Goal: Information Seeking & Learning: Learn about a topic

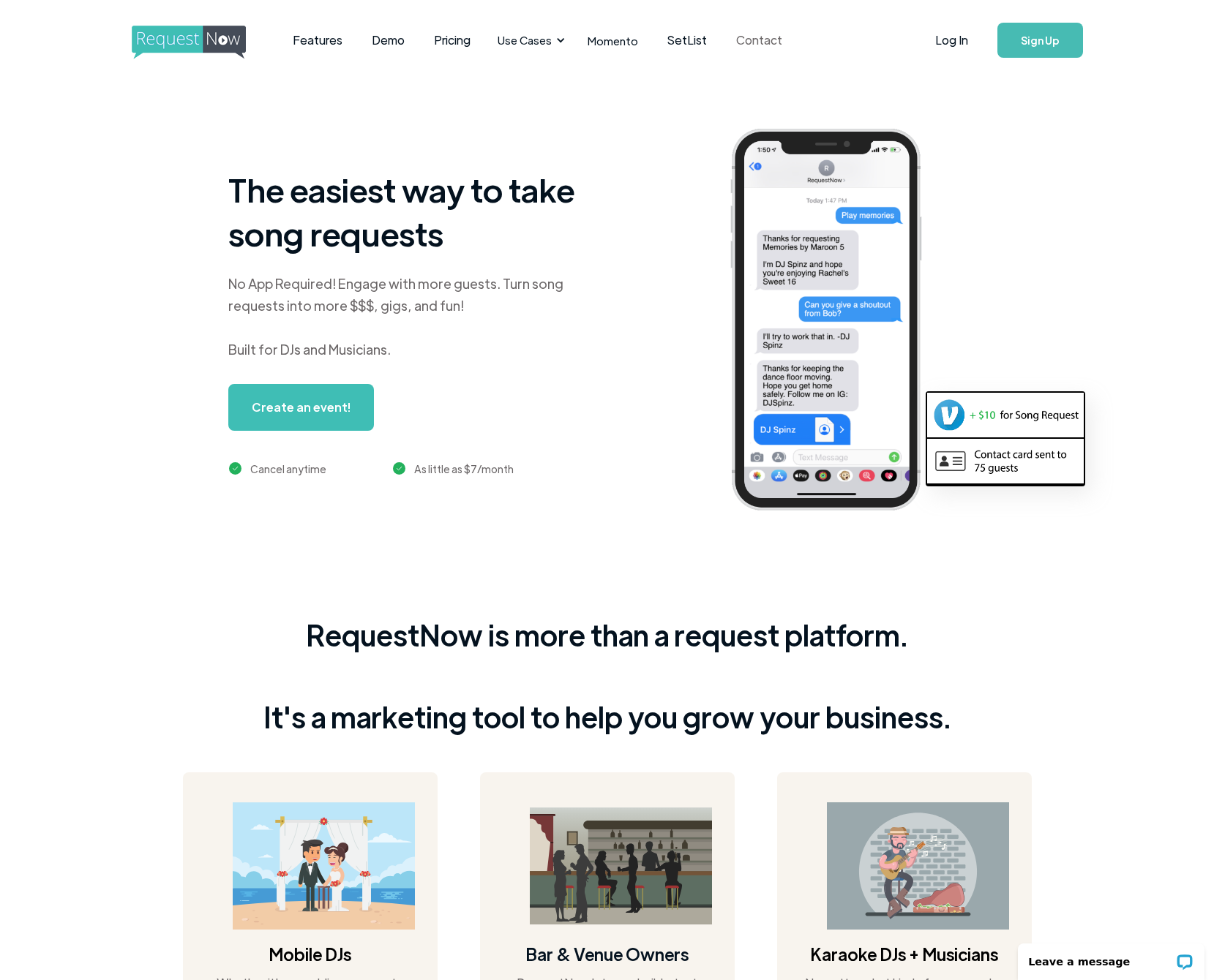
click at [769, 42] on link "Contact" at bounding box center [760, 40] width 76 height 45
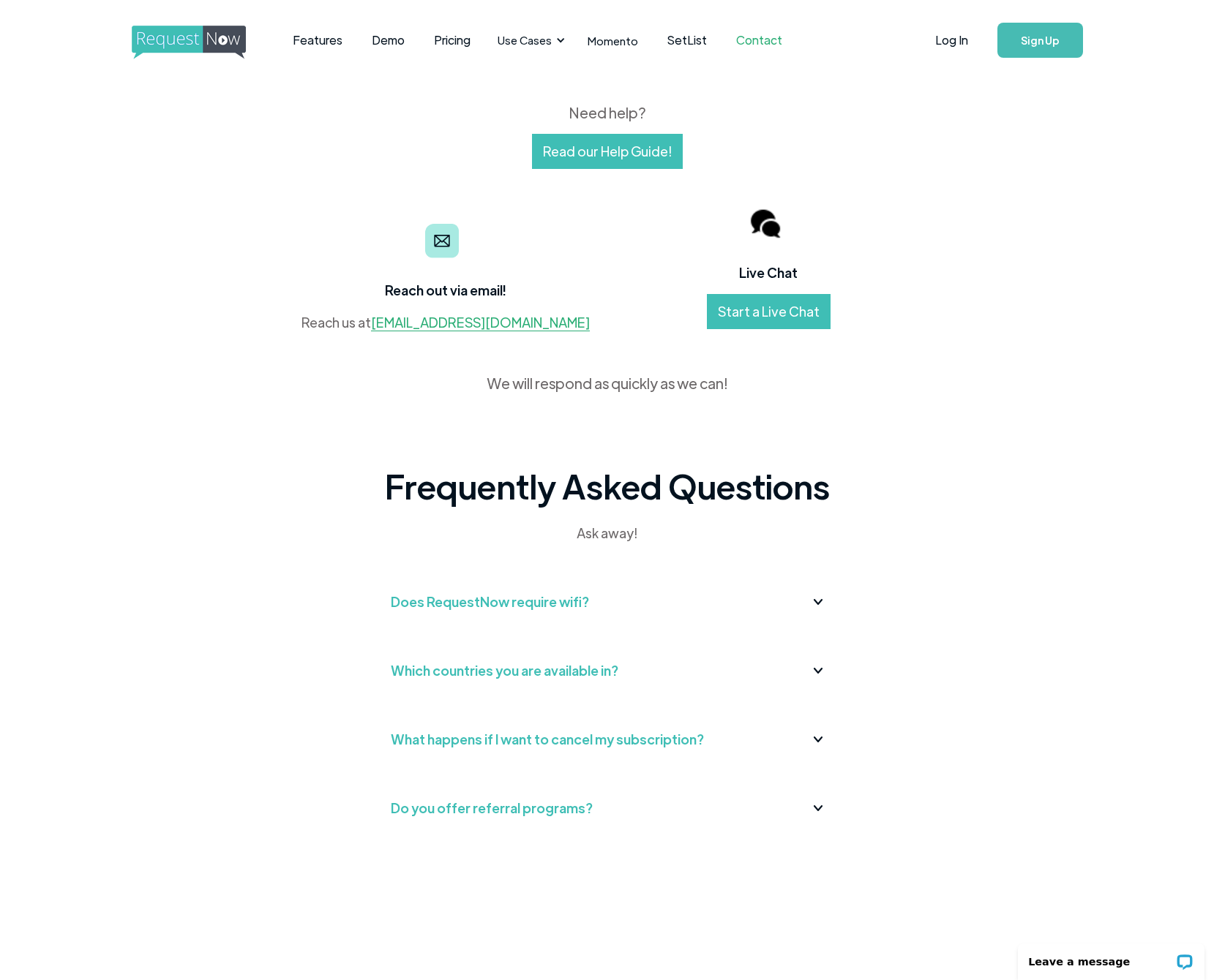
click at [484, 607] on div "Does RequestNow require wifi?" at bounding box center [489, 602] width 199 height 23
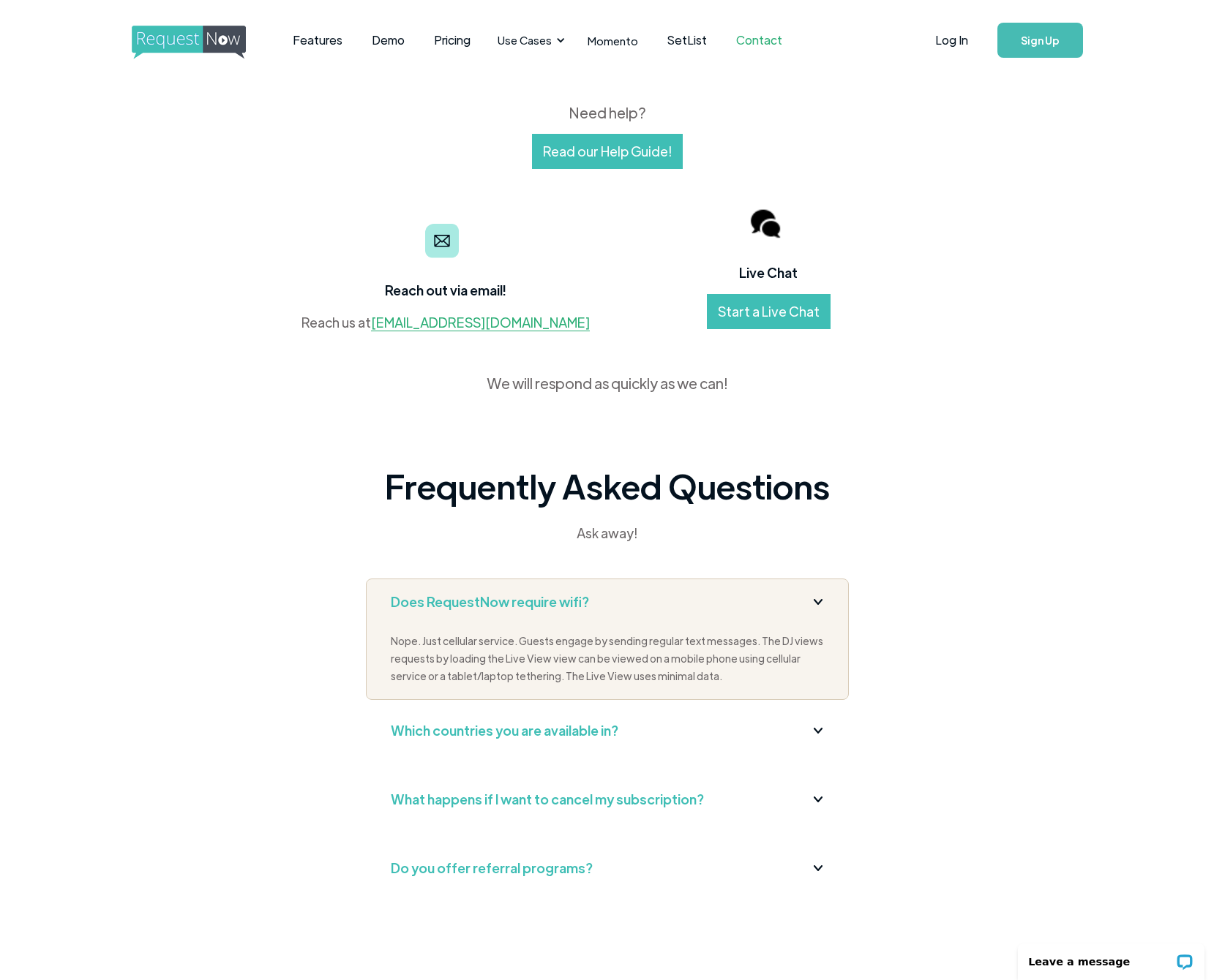
click at [315, 226] on div "Reach out via email! Reach us at contact@requestnow.io" at bounding box center [445, 267] width 323 height 133
click at [319, 45] on link "Features" at bounding box center [317, 40] width 79 height 45
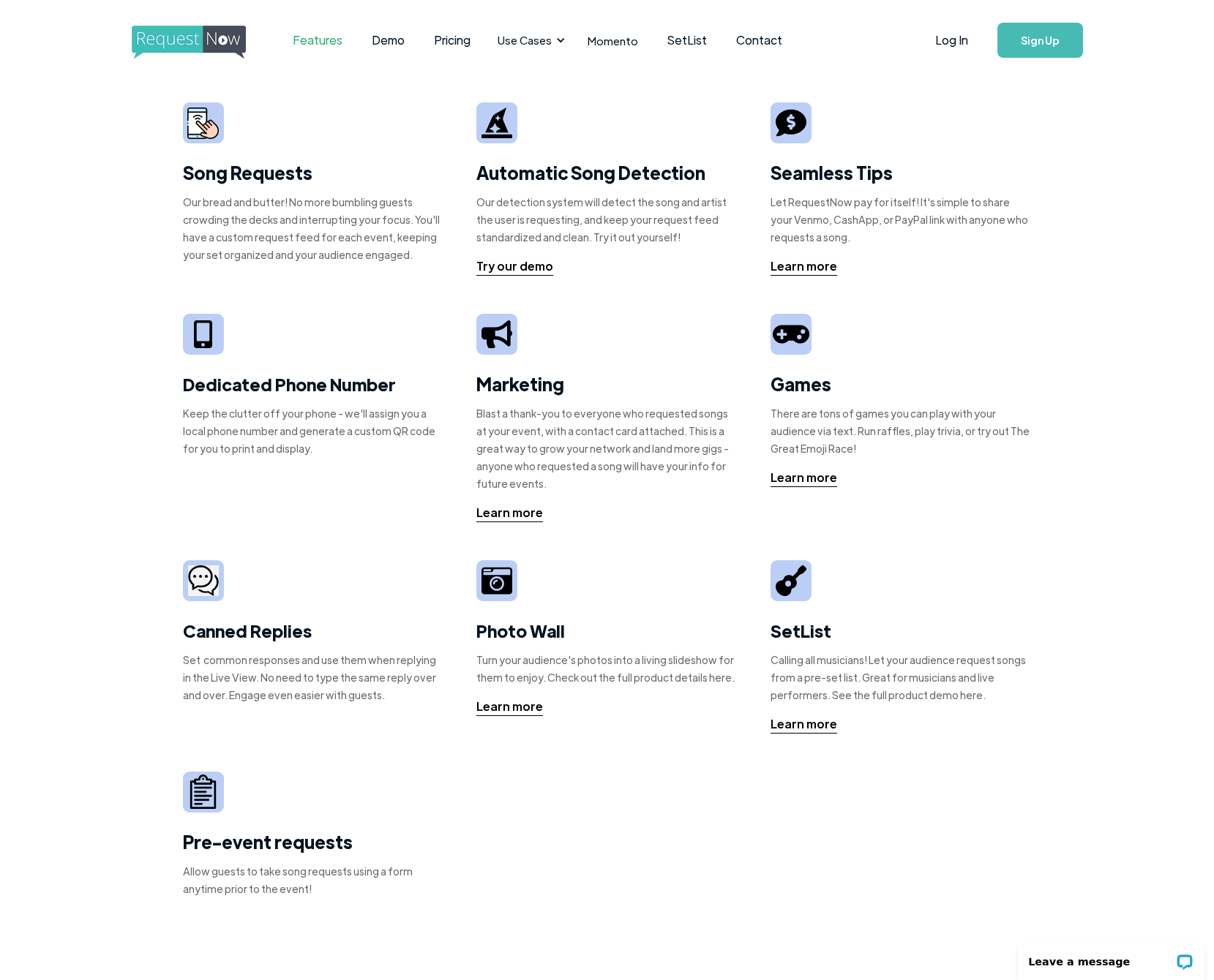
click at [178, 39] on img "home" at bounding box center [202, 43] width 141 height 34
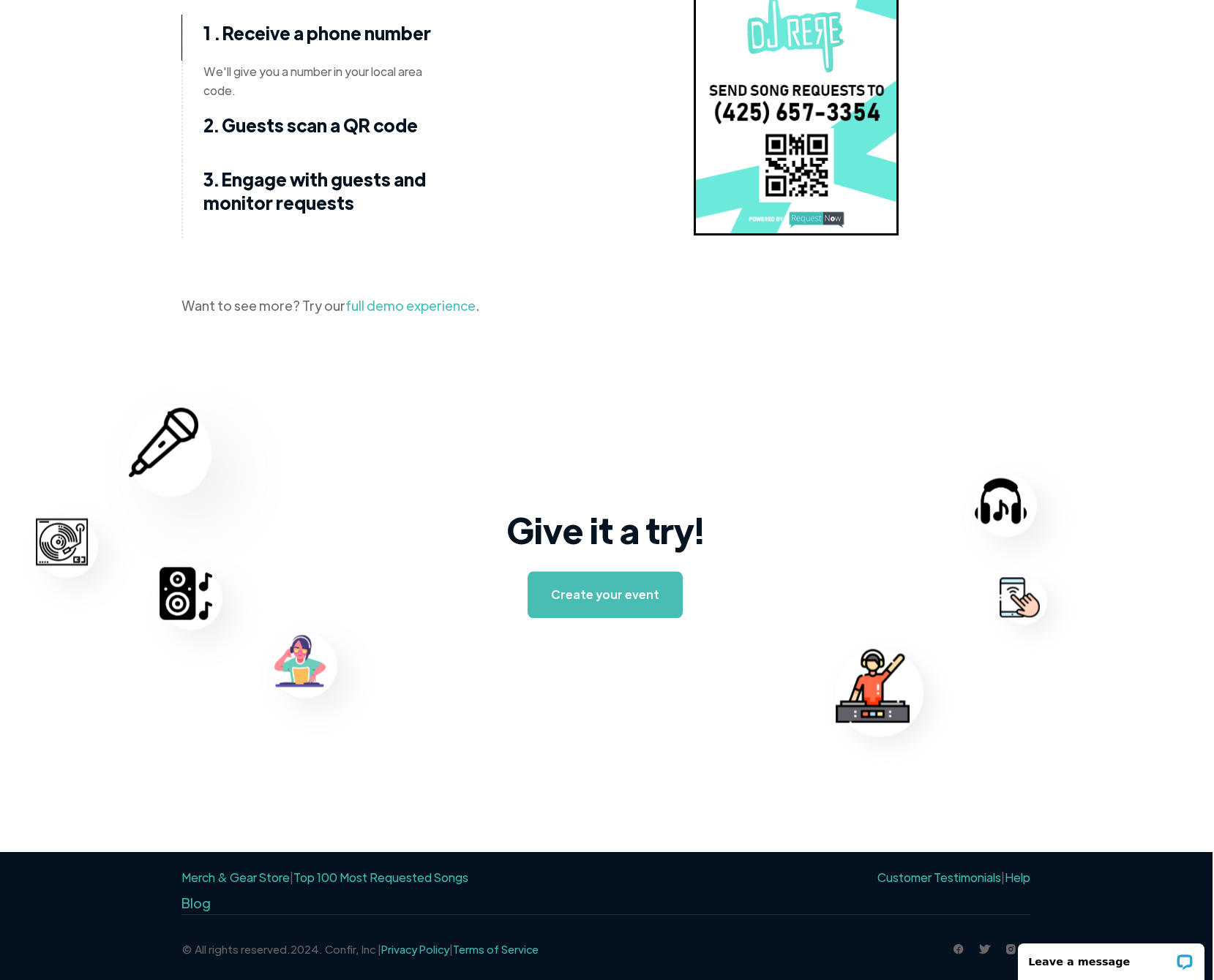
scroll to position [1947, 1]
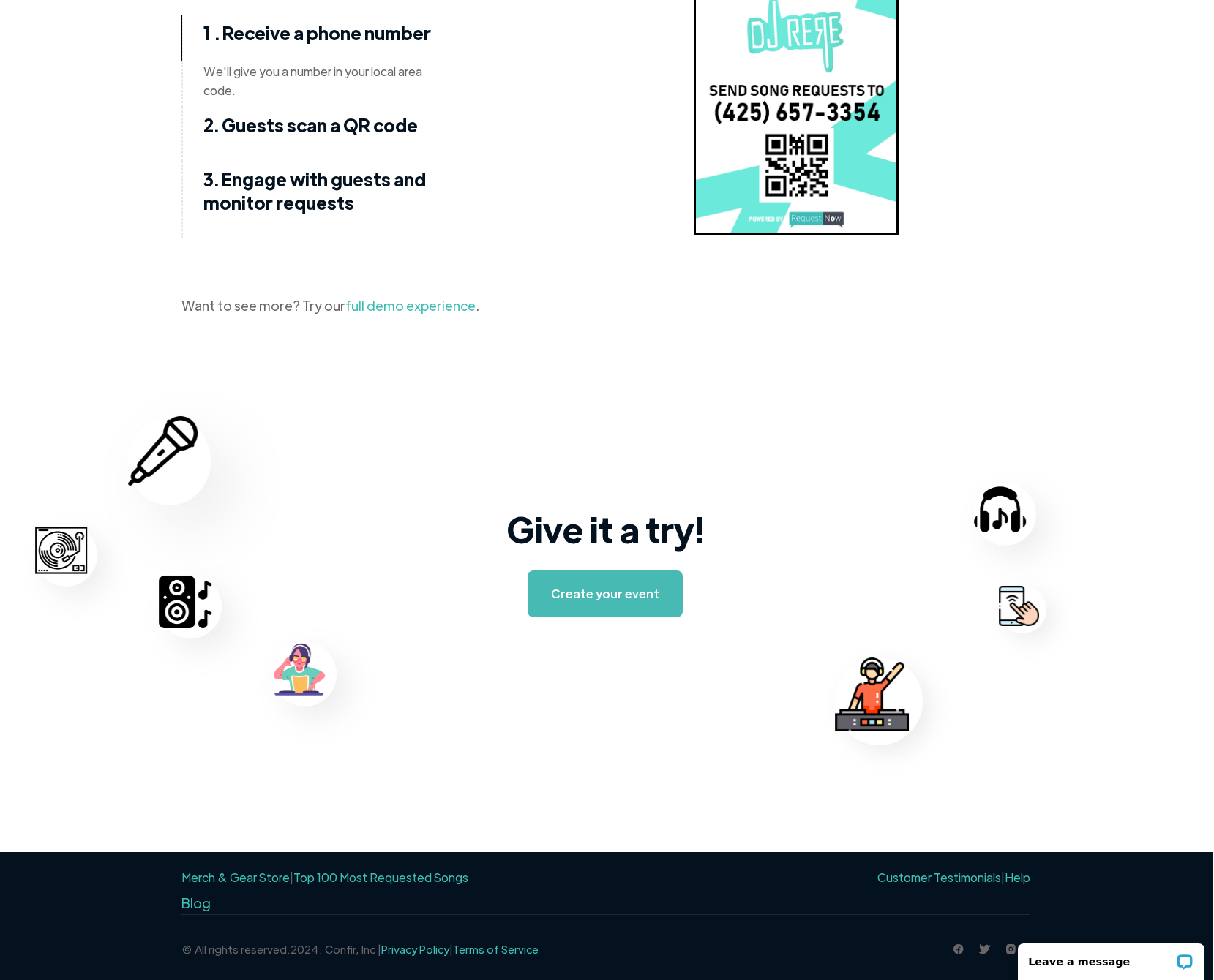
click at [373, 881] on link "Top 100 Most Requested Songs" at bounding box center [380, 877] width 175 height 15
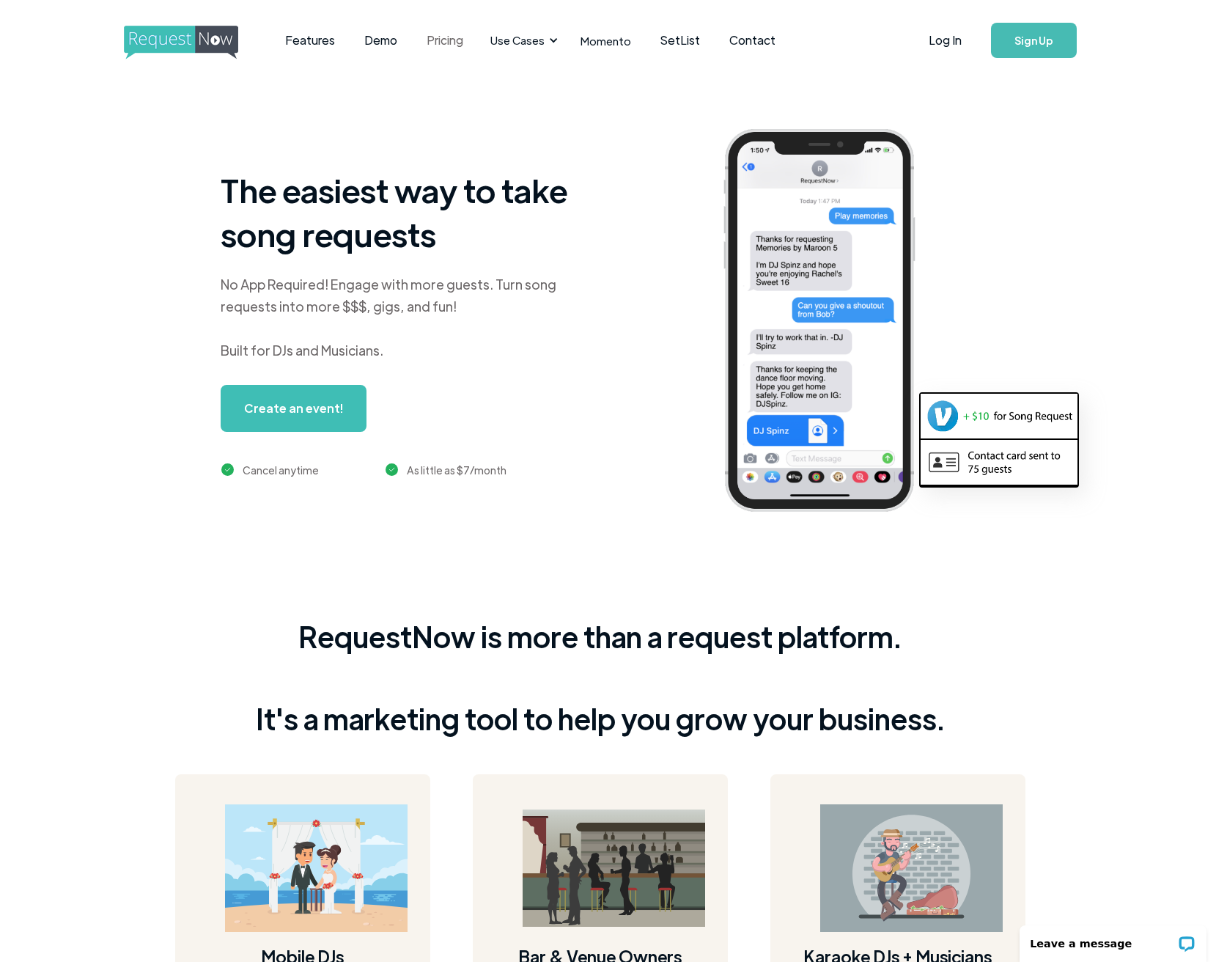
scroll to position [0, 12]
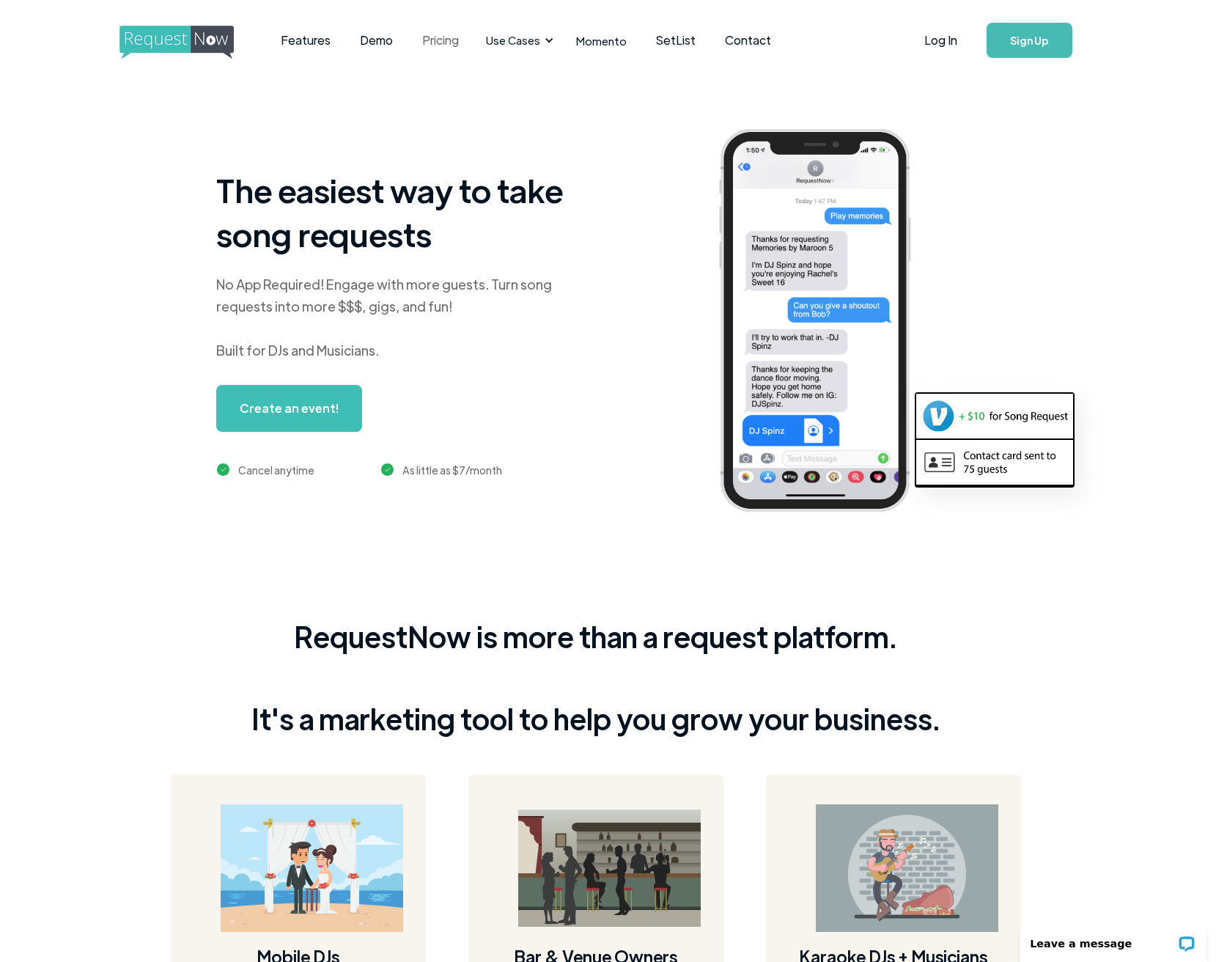
click at [430, 43] on link "Pricing" at bounding box center [441, 40] width 66 height 45
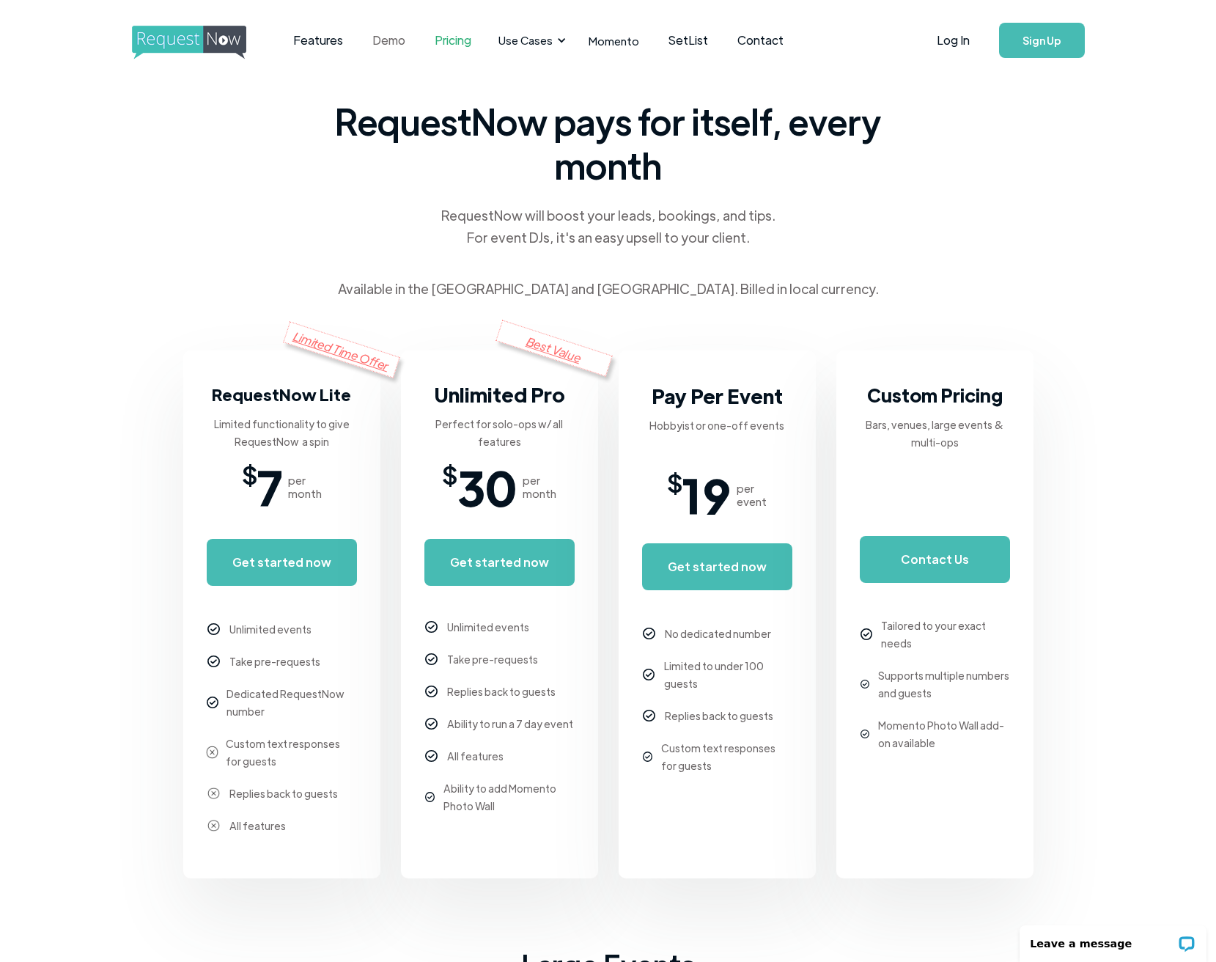
click at [387, 37] on link "Demo" at bounding box center [389, 40] width 62 height 45
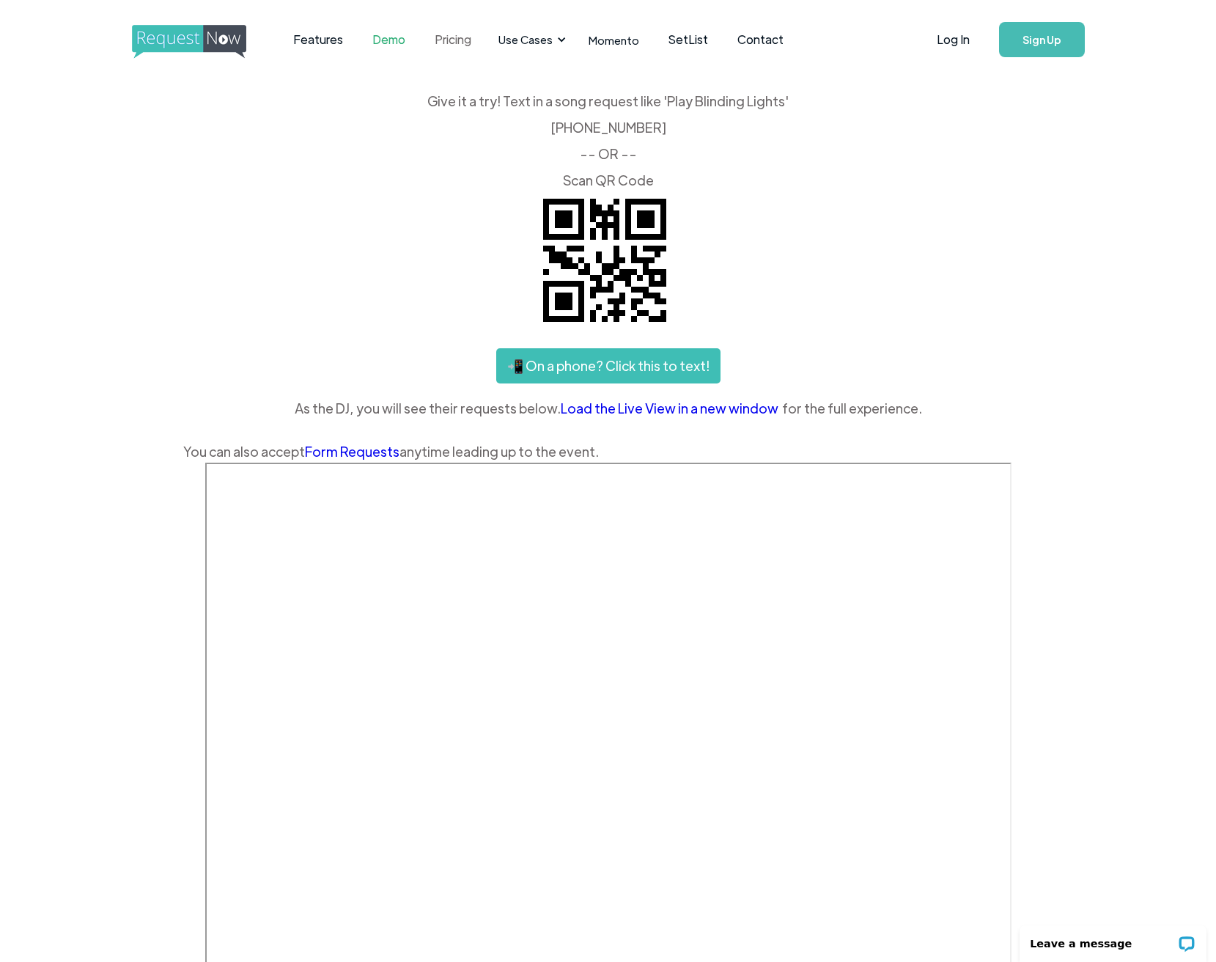
scroll to position [1, 1]
click at [457, 43] on link "Pricing" at bounding box center [453, 39] width 66 height 45
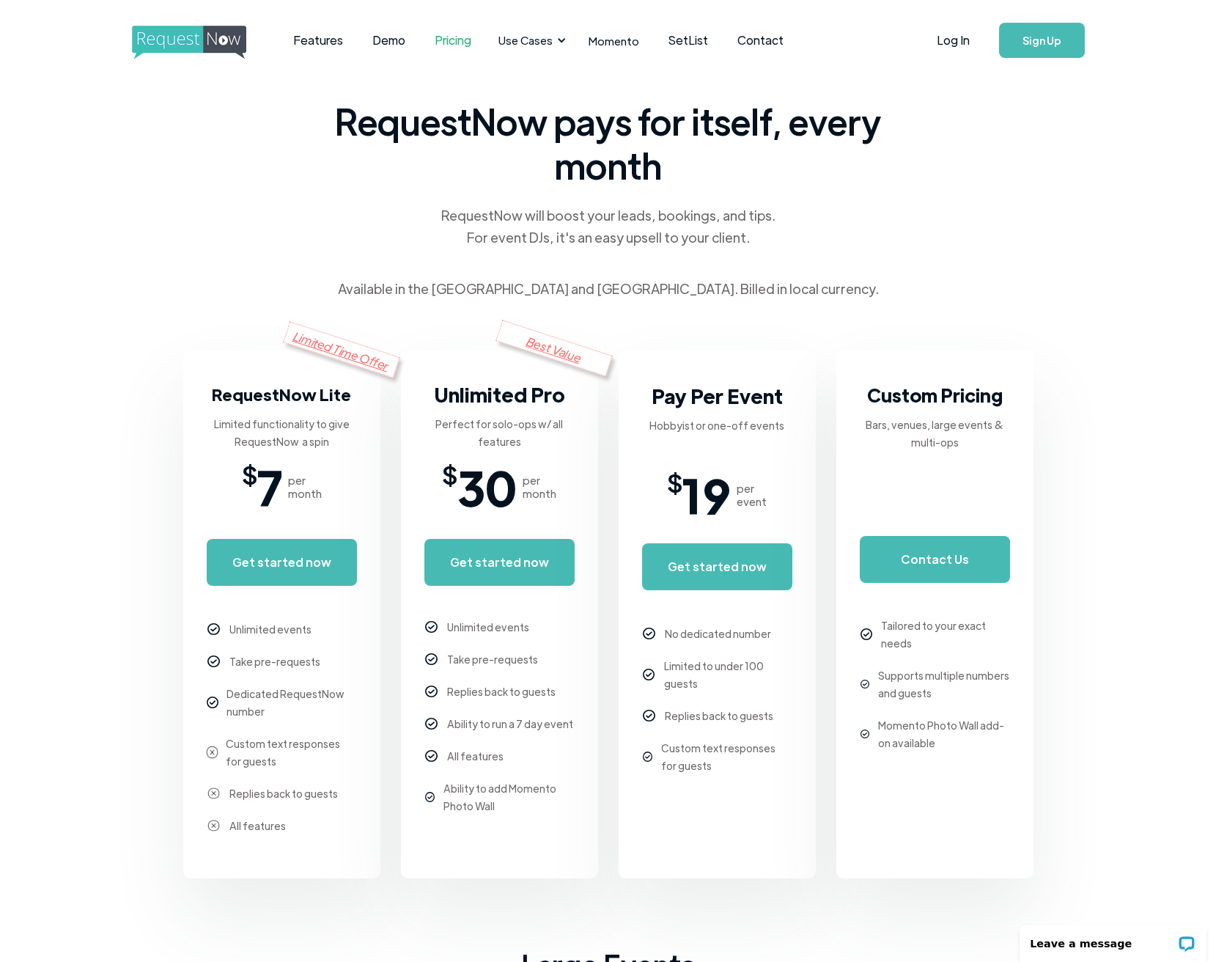
click at [1041, 178] on body "Features Demo Pricing Use Cases Wedding + Private Events Karaoke DJs Bar/Club &…" at bounding box center [608, 893] width 1216 height 1786
click at [310, 45] on link "Features" at bounding box center [318, 40] width 79 height 45
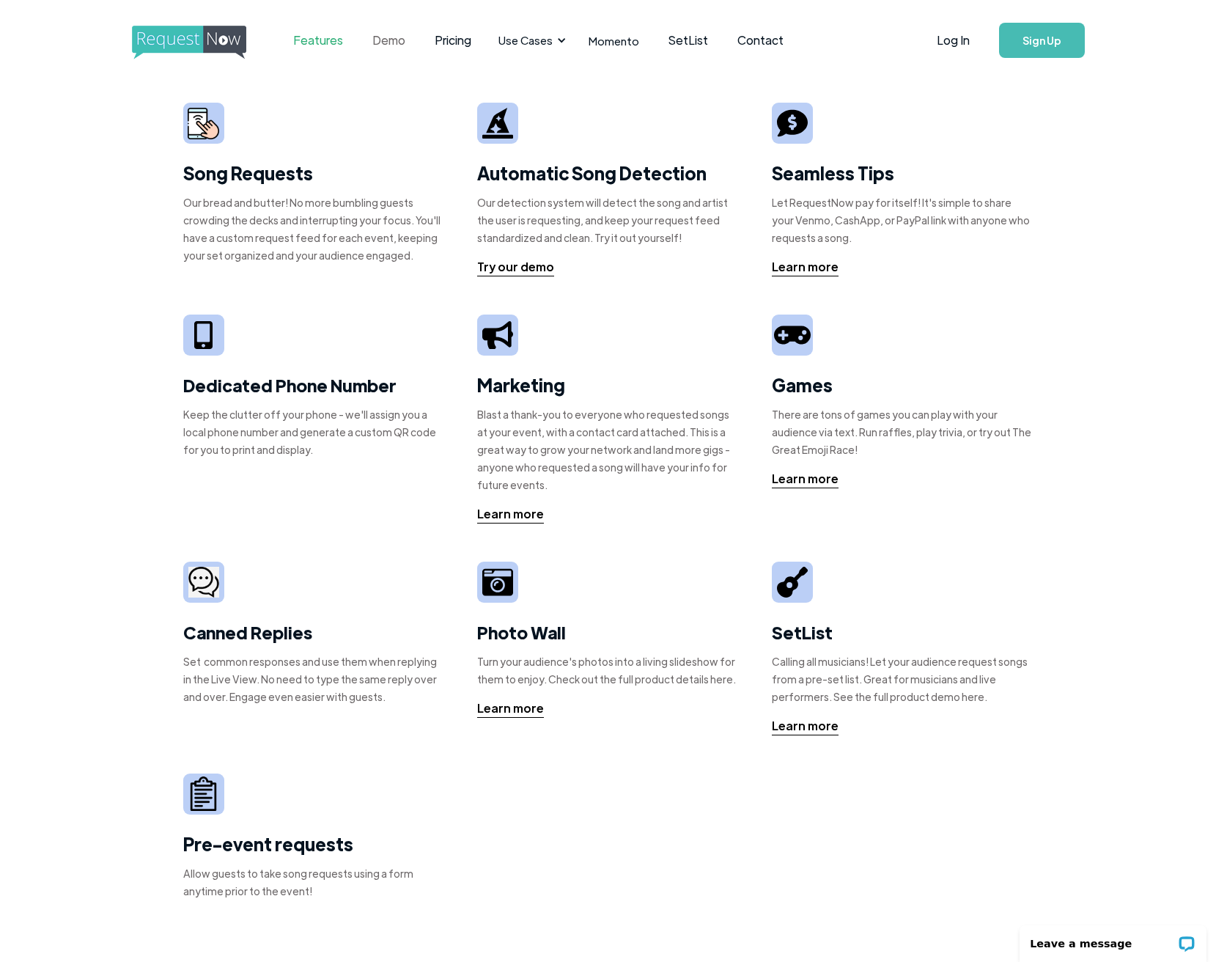
click at [386, 41] on link "Demo" at bounding box center [389, 40] width 62 height 45
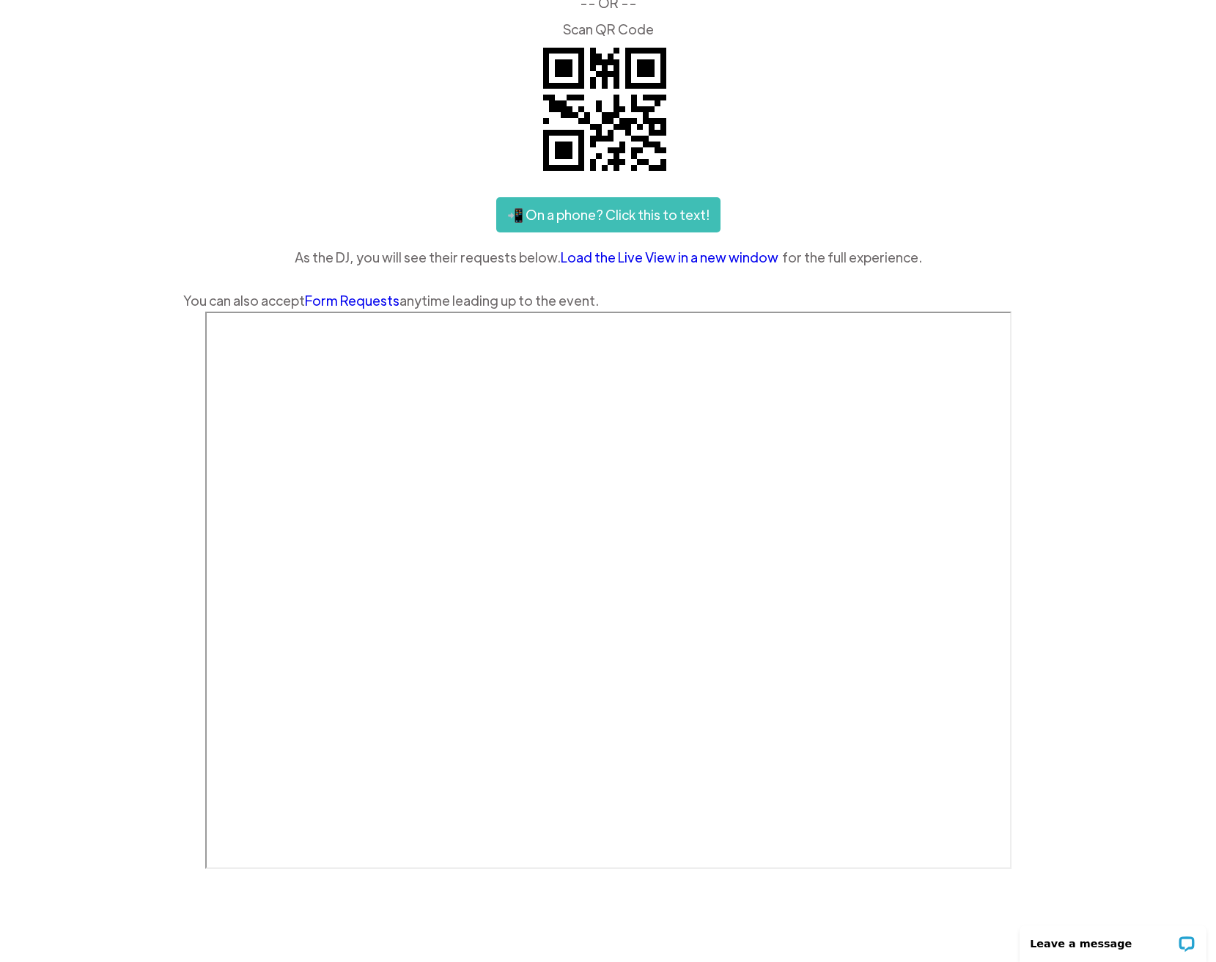
scroll to position [205, 0]
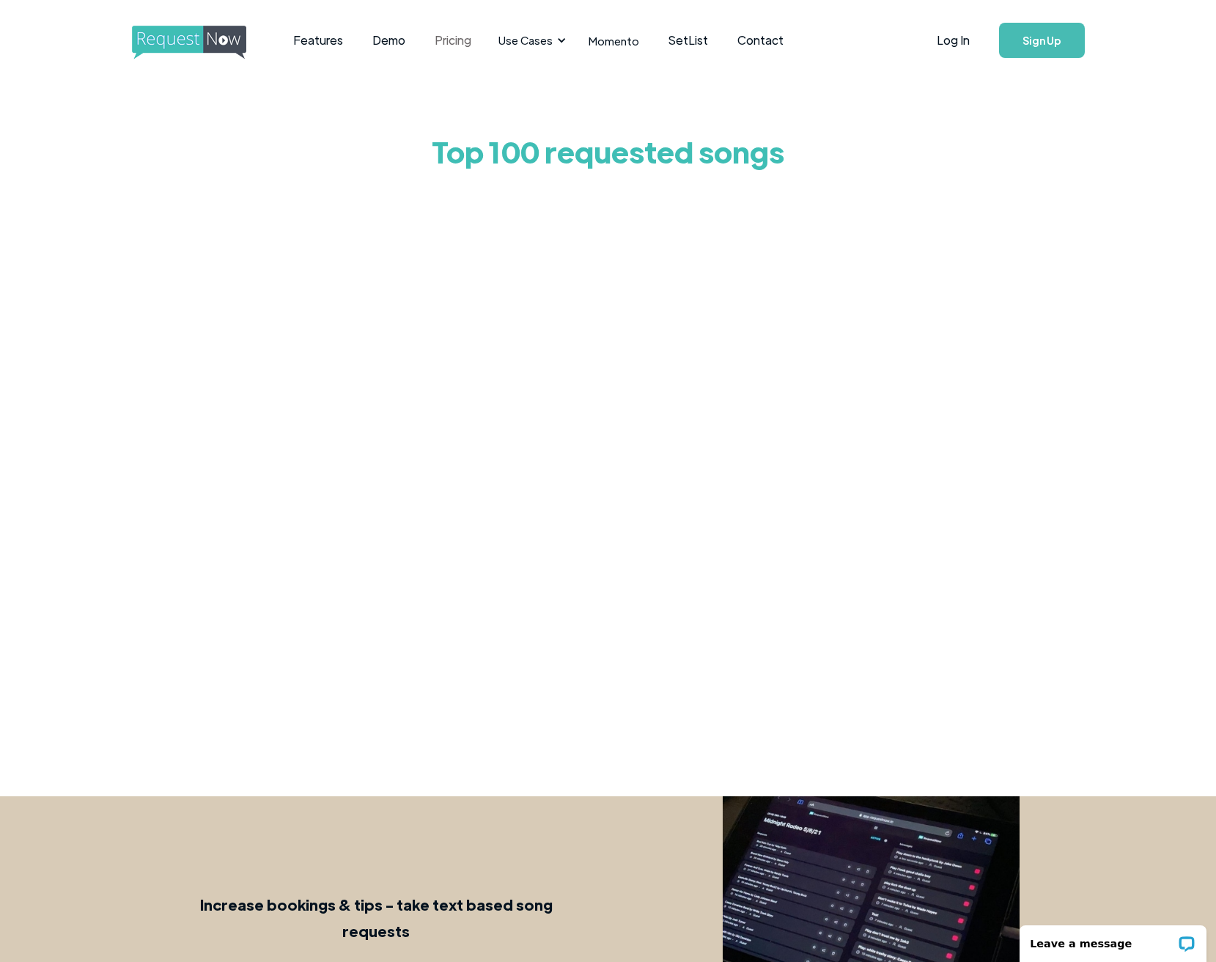
click at [457, 42] on link "Pricing" at bounding box center [453, 40] width 66 height 45
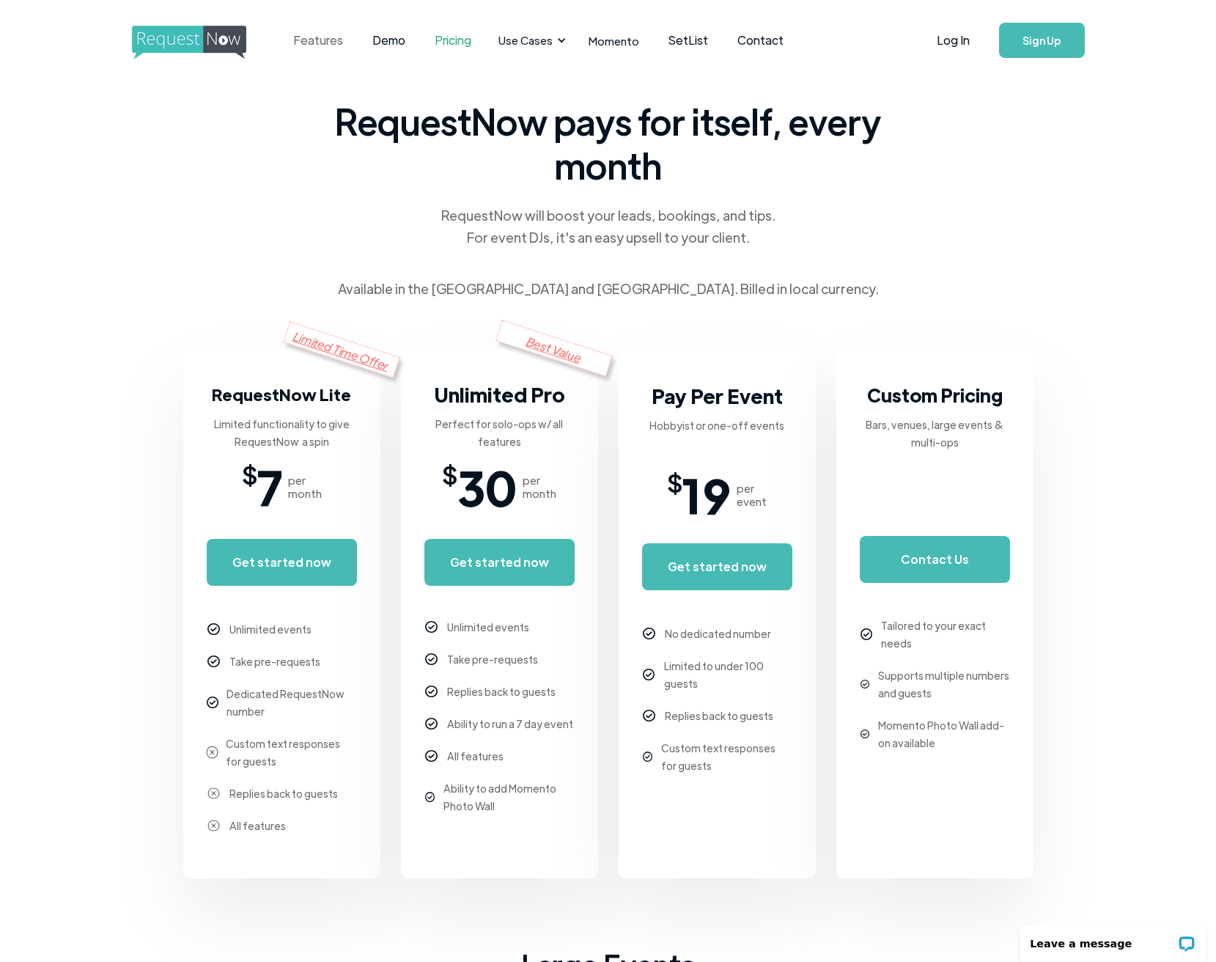
click at [317, 35] on link "Features" at bounding box center [318, 40] width 79 height 45
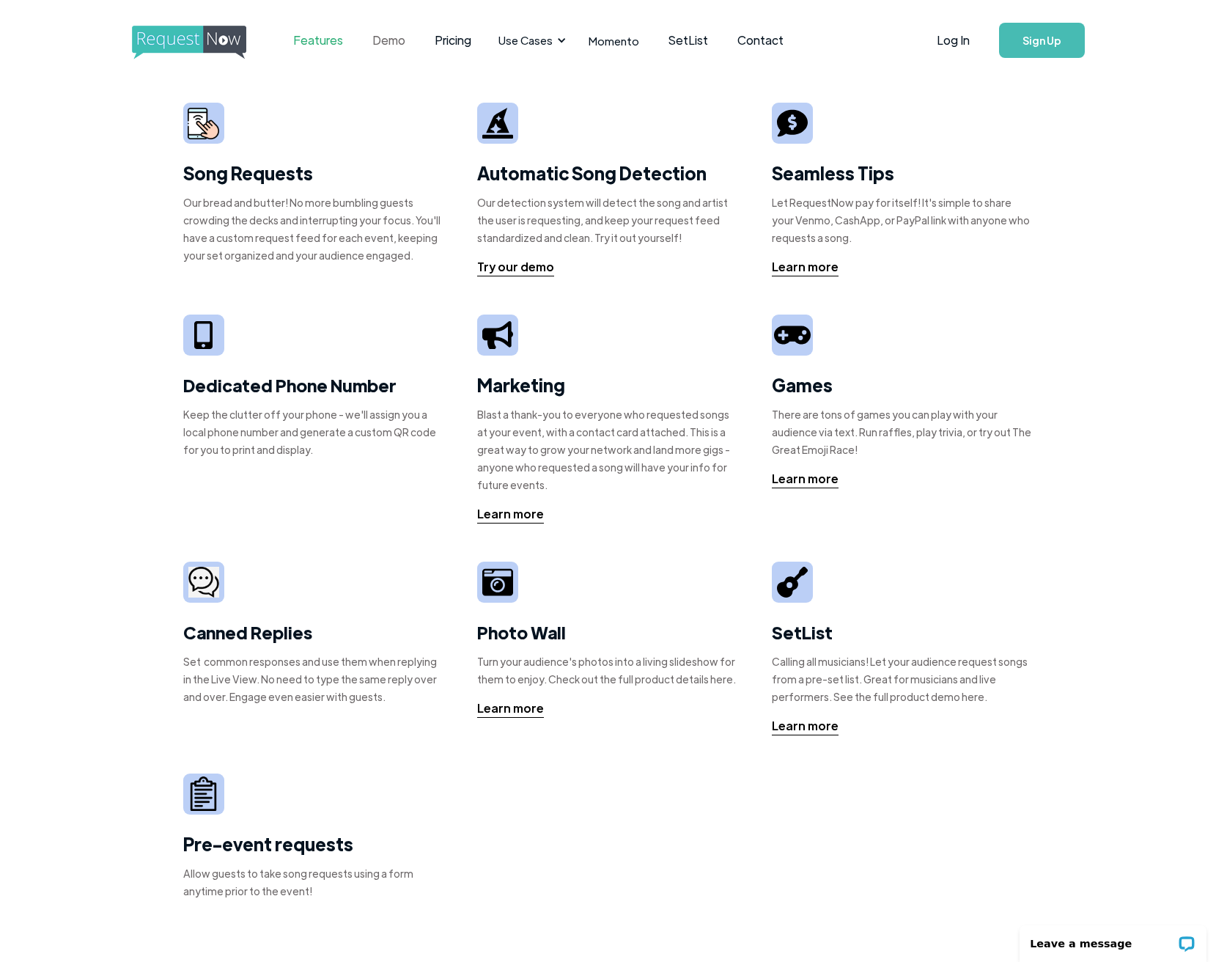
click at [380, 44] on link "Demo" at bounding box center [389, 40] width 62 height 45
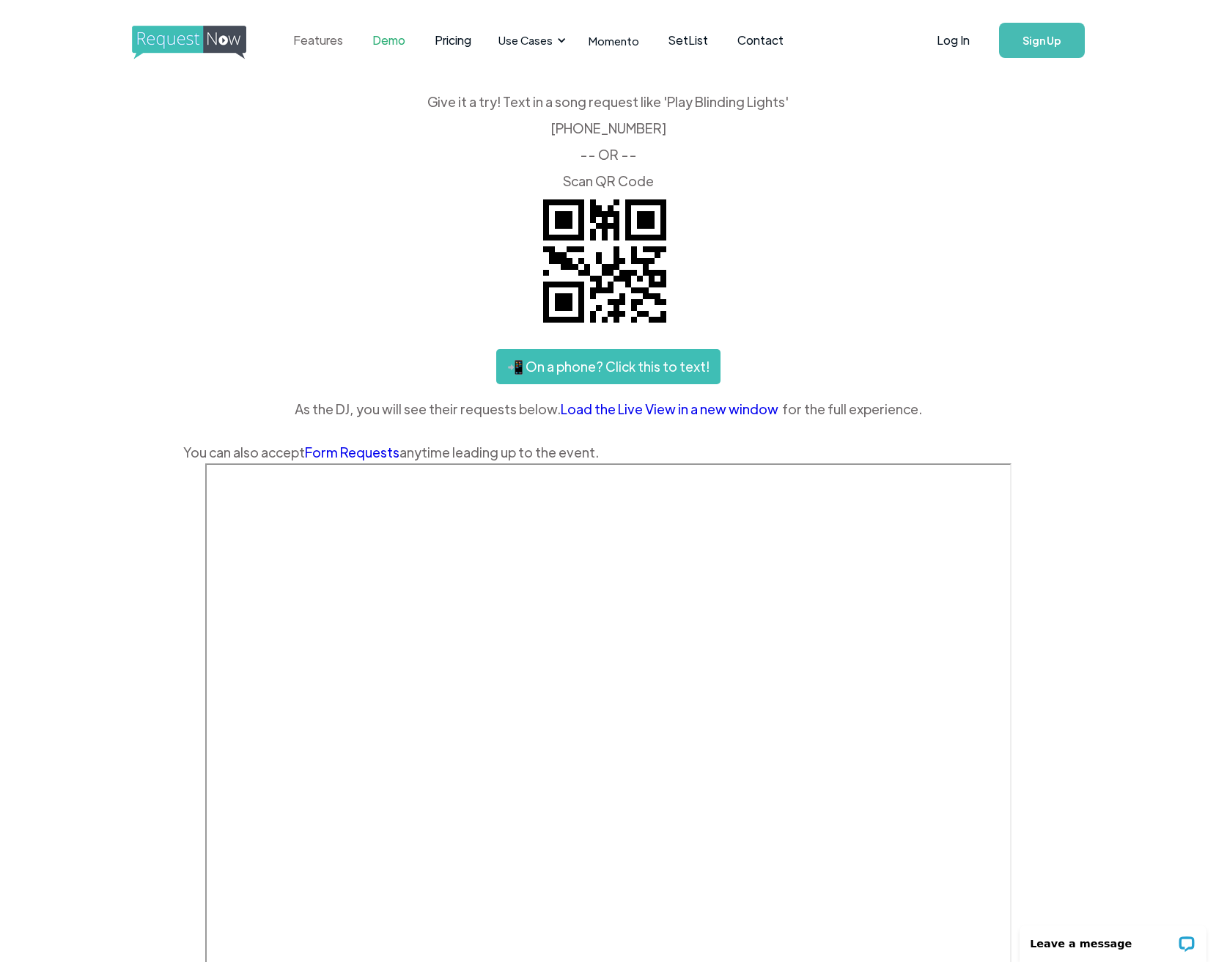
click at [322, 43] on link "Features" at bounding box center [318, 40] width 79 height 45
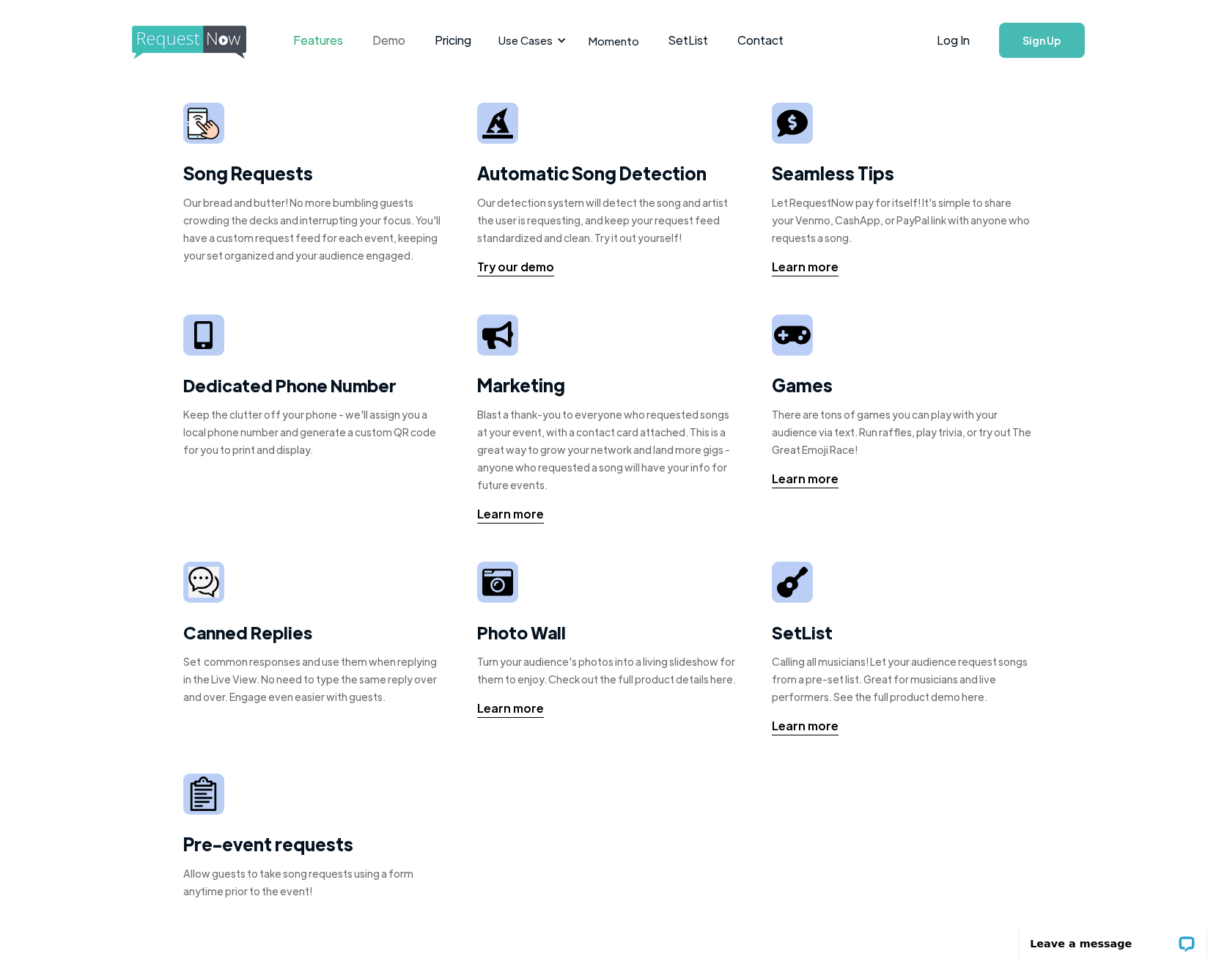
click at [391, 43] on link "Demo" at bounding box center [389, 40] width 62 height 45
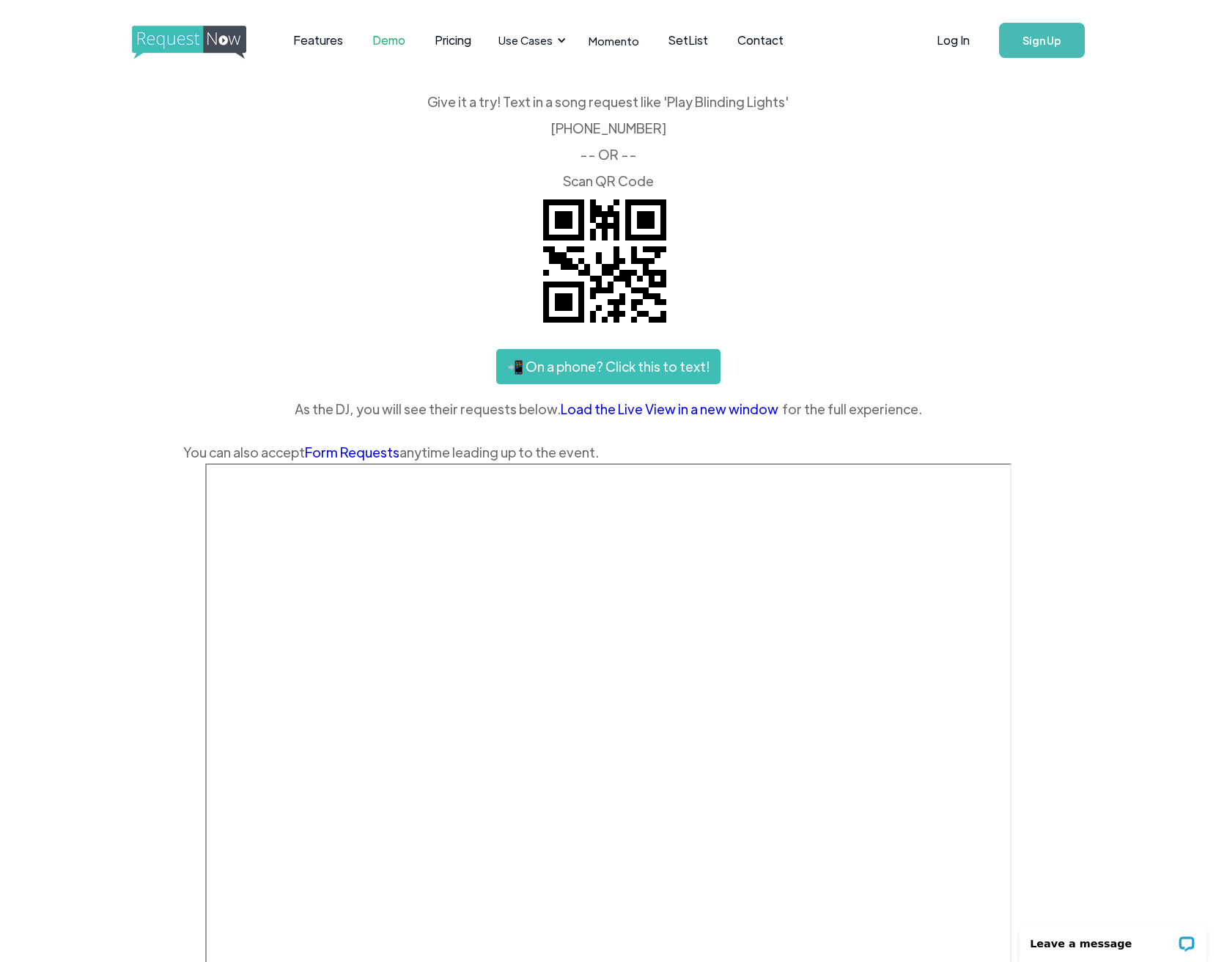
click at [788, 312] on div "Give it a try! Text in a song request like 'Play Blinding Lights' ‍ (425) 657-3…" at bounding box center [608, 279] width 850 height 368
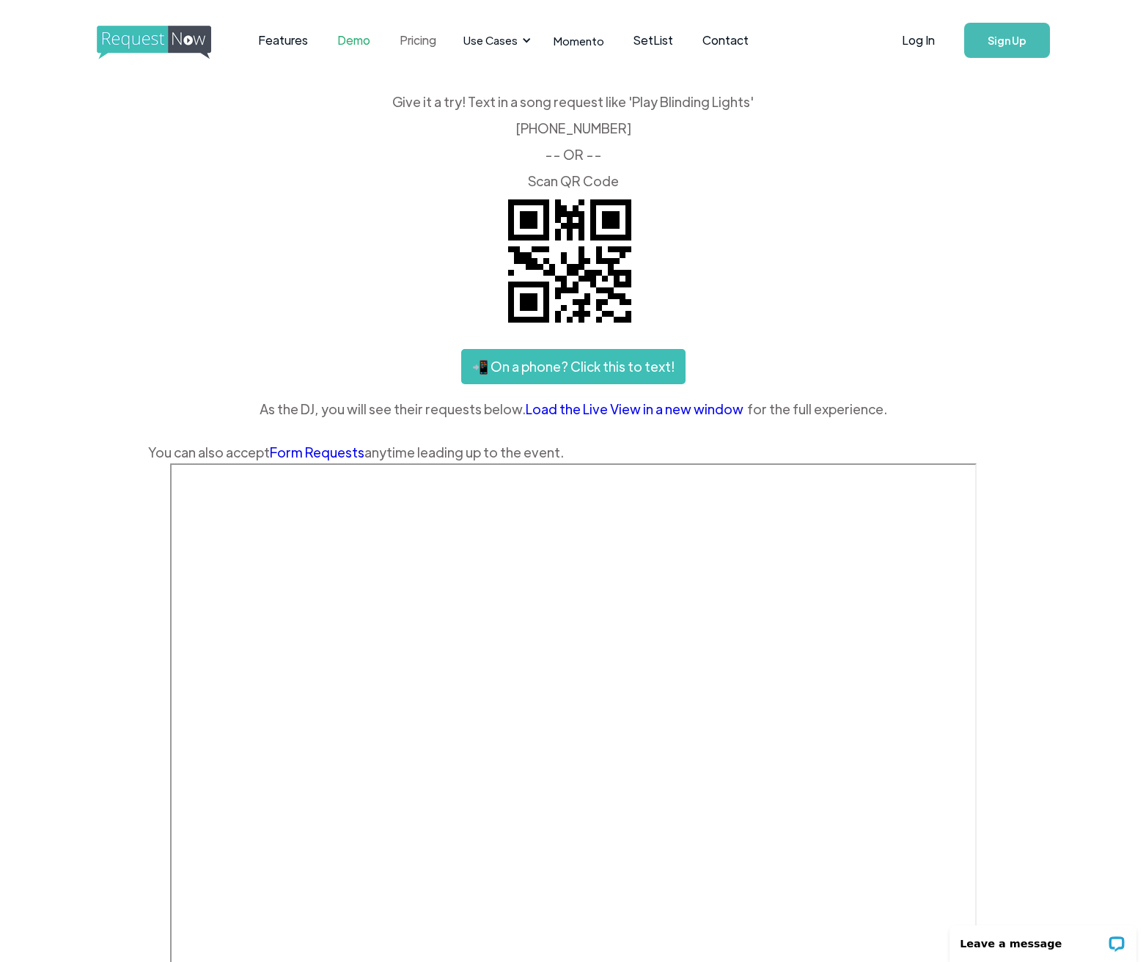
click at [410, 43] on link "Pricing" at bounding box center [418, 40] width 66 height 45
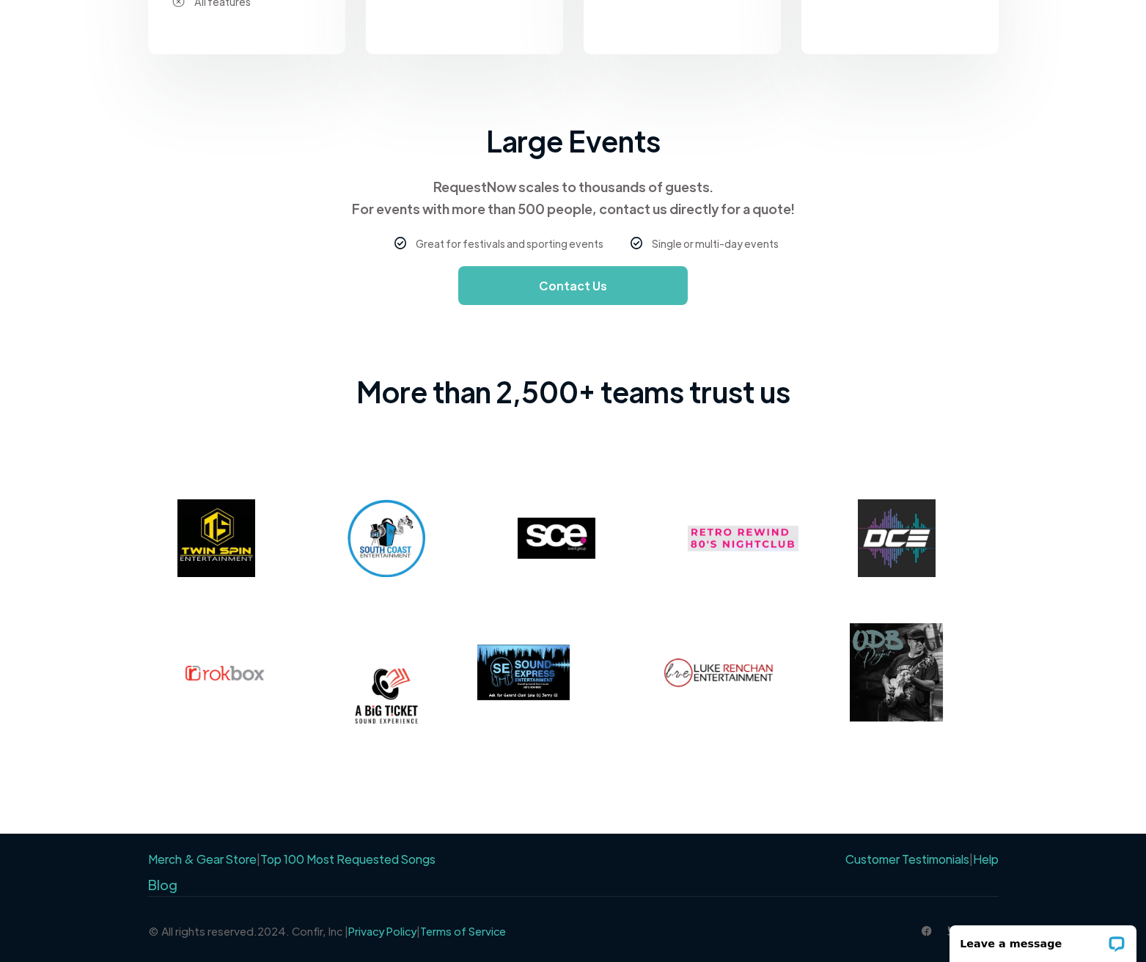
scroll to position [824, 0]
click at [301, 857] on link "Top 100 Most Requested Songs" at bounding box center [347, 858] width 175 height 15
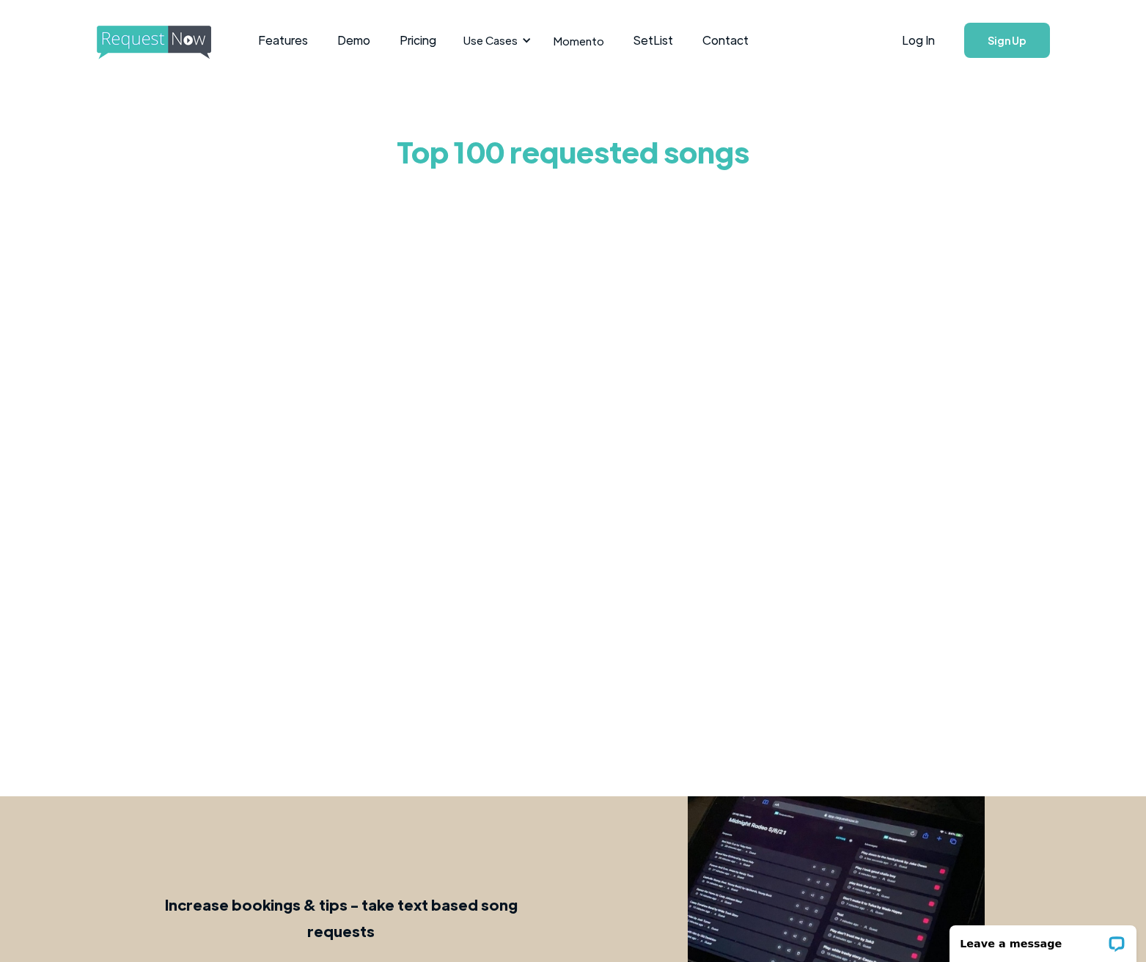
click at [941, 536] on div "Top 100 requested songs" at bounding box center [573, 424] width 1146 height 686
